Goal: Task Accomplishment & Management: Use online tool/utility

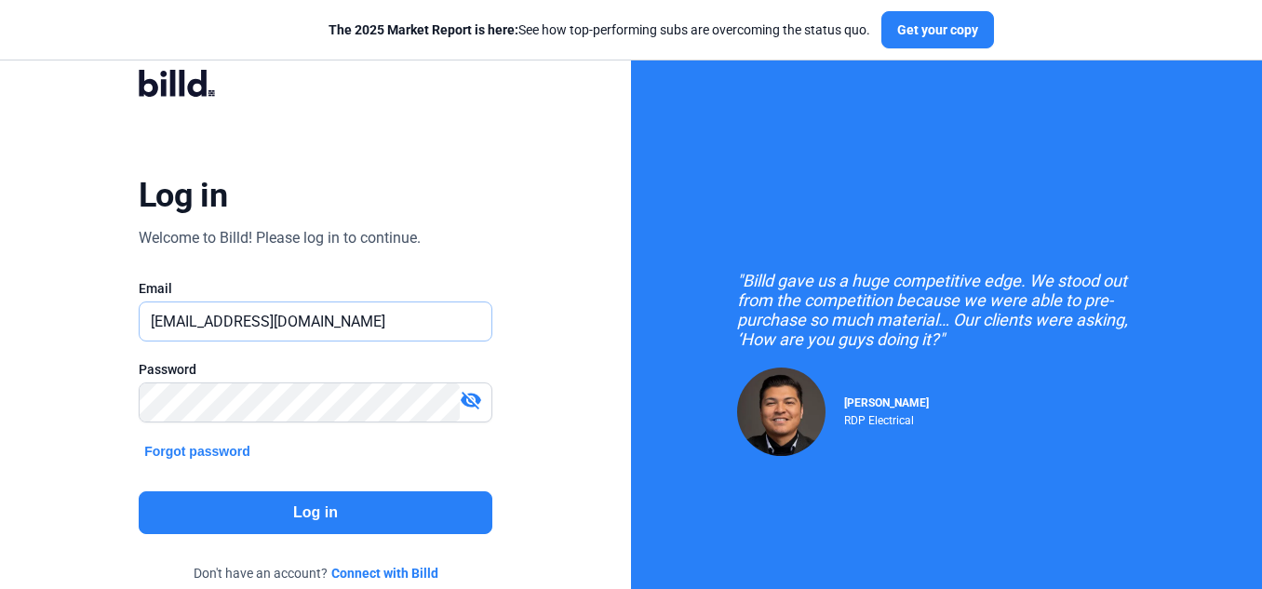
drag, startPoint x: 307, startPoint y: 315, endPoint x: 85, endPoint y: 313, distance: 222.4
click at [85, 313] on div "Log in Welcome to Billd! Please log in to continue. Email [EMAIL_ADDRESS][DOMAI…" at bounding box center [315, 338] width 631 height 677
type input "m"
paste input "[DOMAIN_NAME][EMAIL_ADDRESS][DOMAIN_NAME]"
type input "[DOMAIN_NAME][EMAIL_ADDRESS][DOMAIN_NAME]"
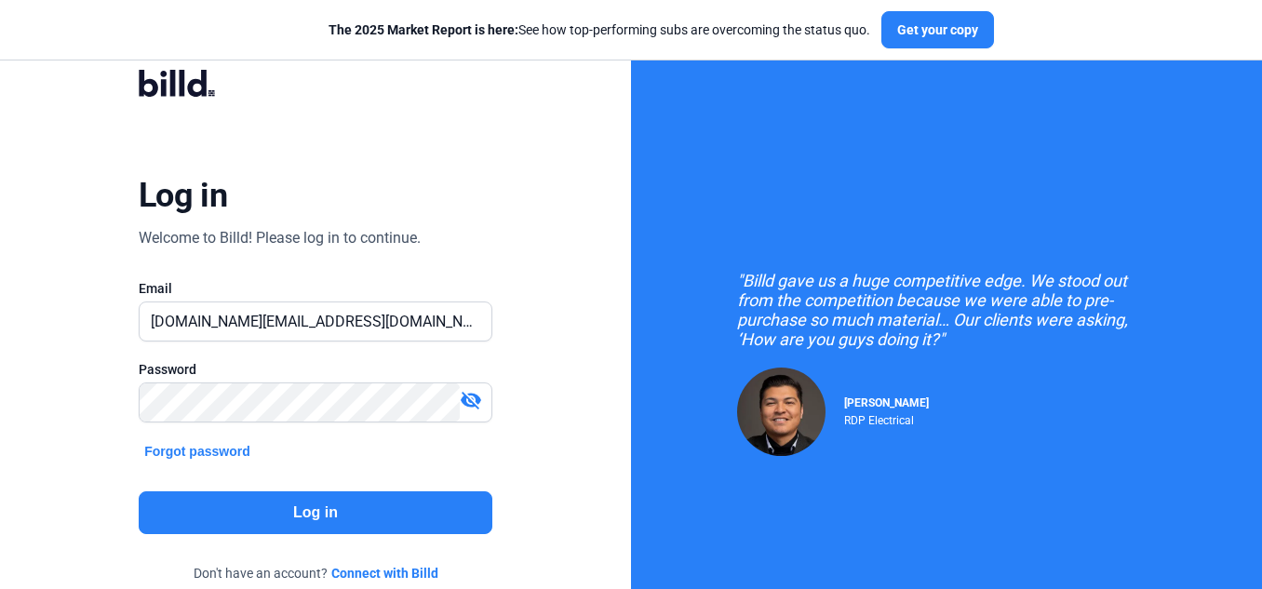
click at [229, 507] on button "Log in" at bounding box center [316, 512] width 354 height 43
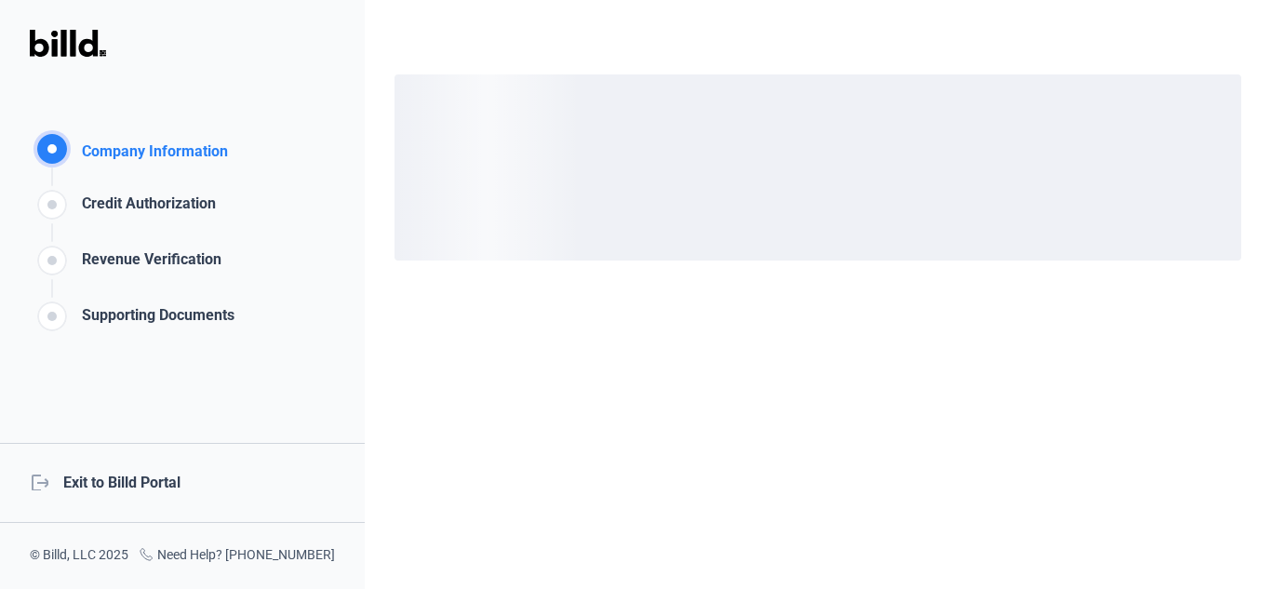
click at [145, 486] on div "logout Exit to Billd Portal" at bounding box center [182, 483] width 365 height 80
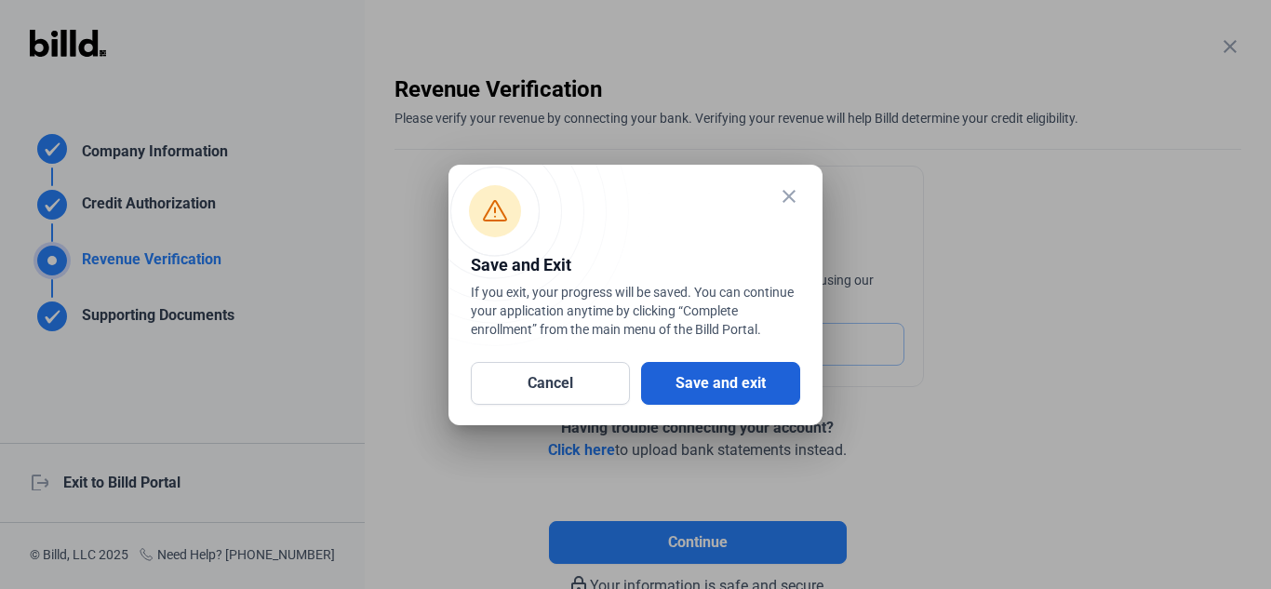
click at [738, 388] on button "Save and exit" at bounding box center [720, 383] width 159 height 43
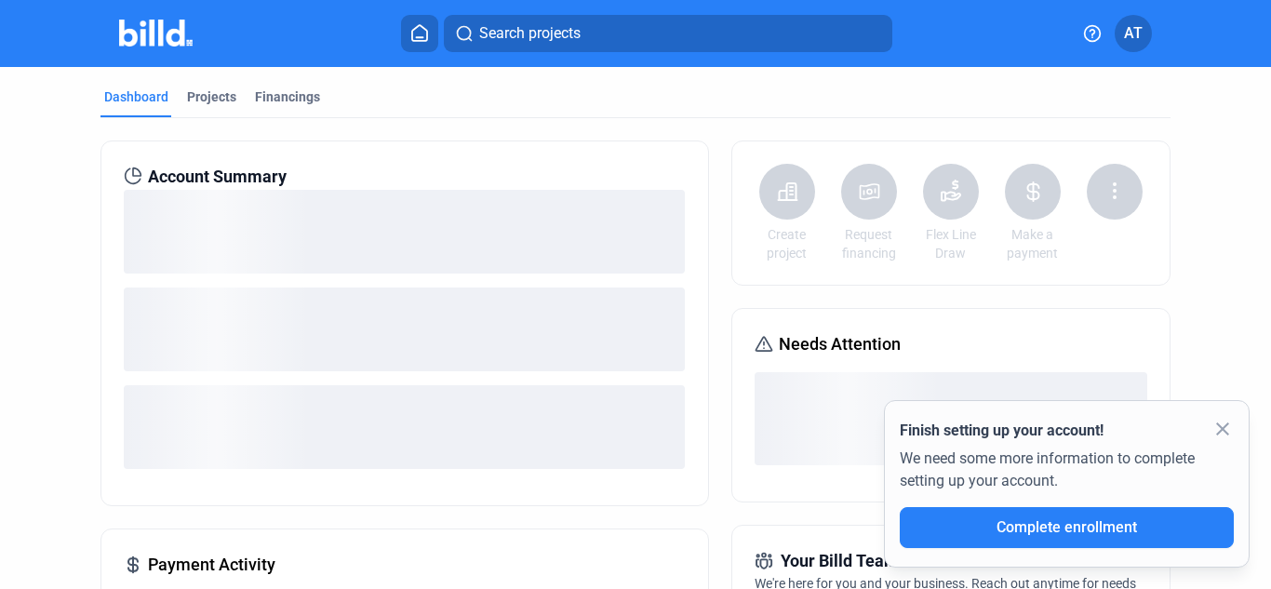
click at [1224, 430] on mat-icon "close" at bounding box center [1222, 429] width 22 height 22
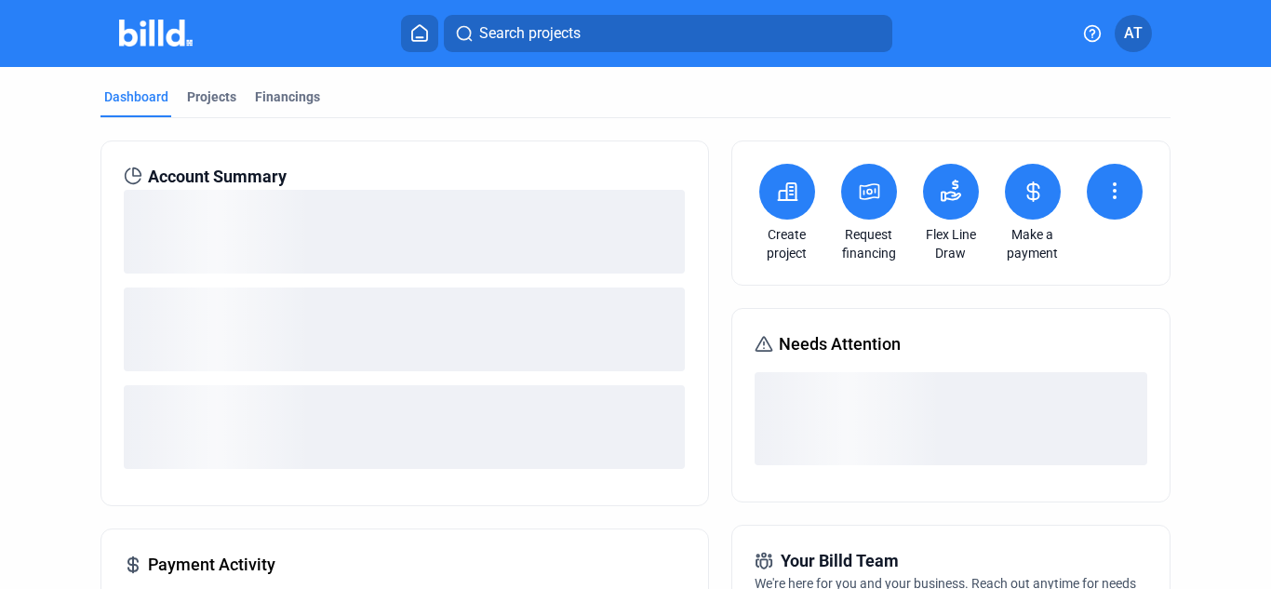
click at [1117, 190] on button at bounding box center [1115, 192] width 56 height 56
click at [1069, 291] on span "Request waiver" at bounding box center [1067, 286] width 88 height 19
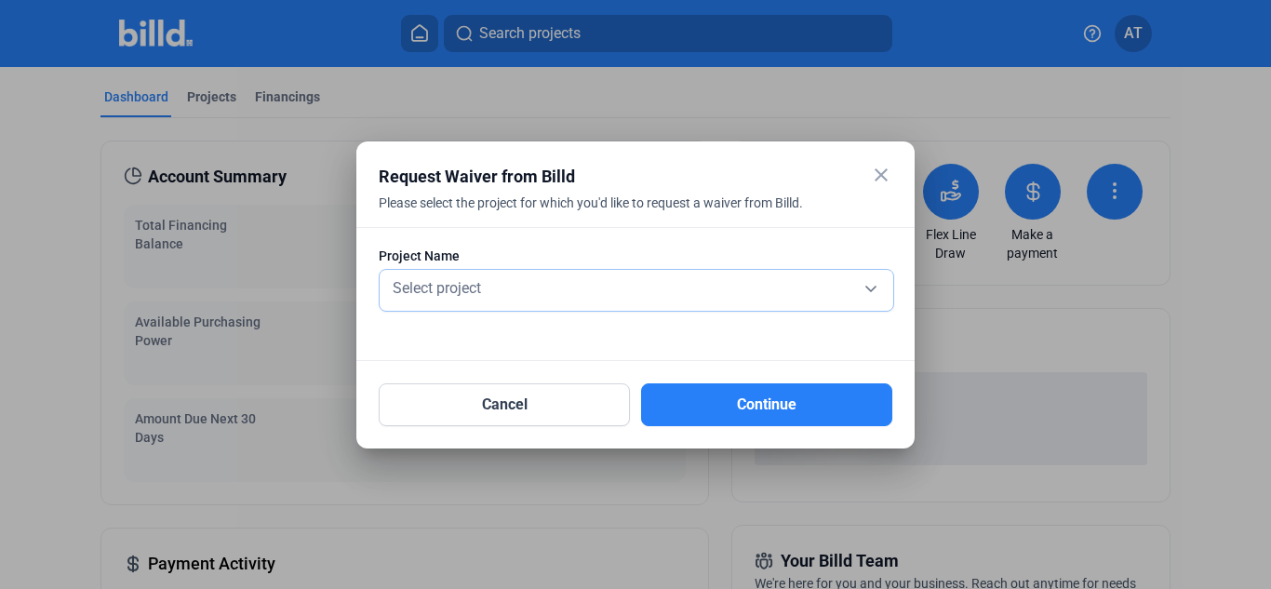
click at [862, 291] on div "Select project" at bounding box center [636, 287] width 495 height 26
